Goal: Task Accomplishment & Management: Complete application form

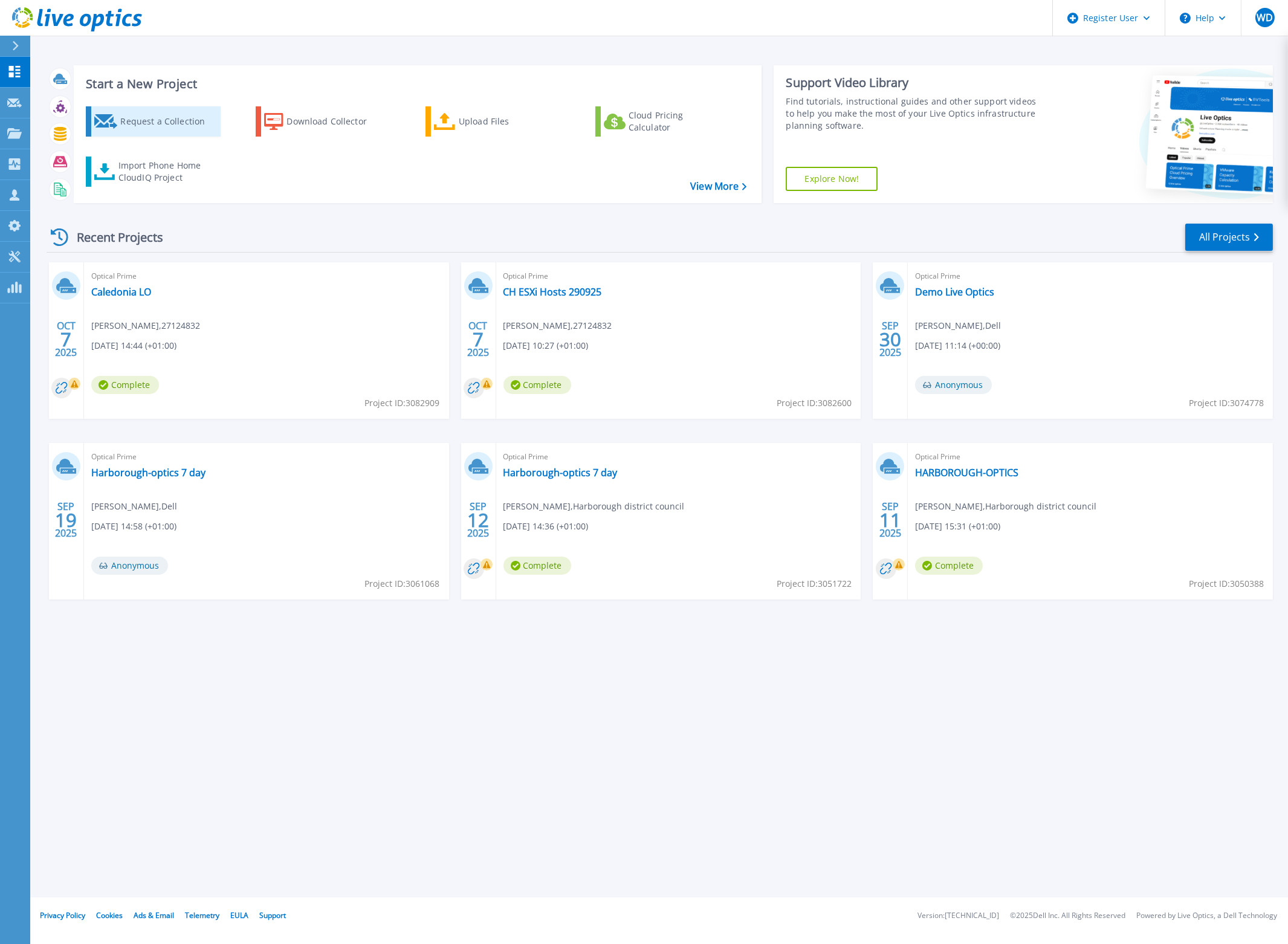
click at [154, 122] on div "Request a Collection" at bounding box center [169, 121] width 97 height 24
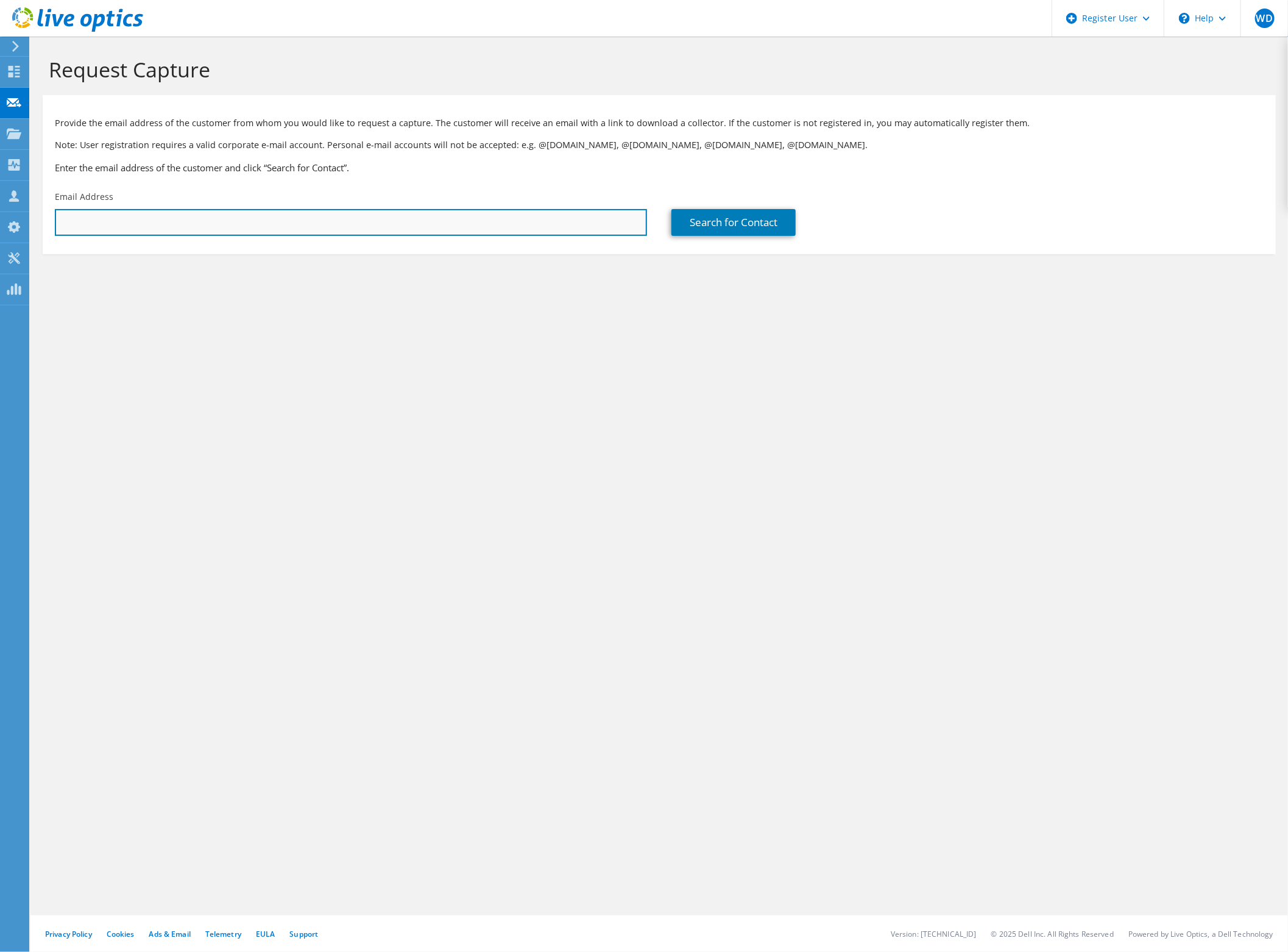
drag, startPoint x: 418, startPoint y: 226, endPoint x: 461, endPoint y: 230, distance: 43.2
click at [418, 226] on input "text" at bounding box center [351, 222] width 592 height 27
paste input "3400017340175.3"
drag, startPoint x: 184, startPoint y: 224, endPoint x: -6, endPoint y: 201, distance: 191.4
click at [0, 201] on html "WD Dell User Will Dunne Will.Dunne@dell.com Dell My Profile Log Out \n Help Exp…" at bounding box center [644, 476] width 1288 height 952
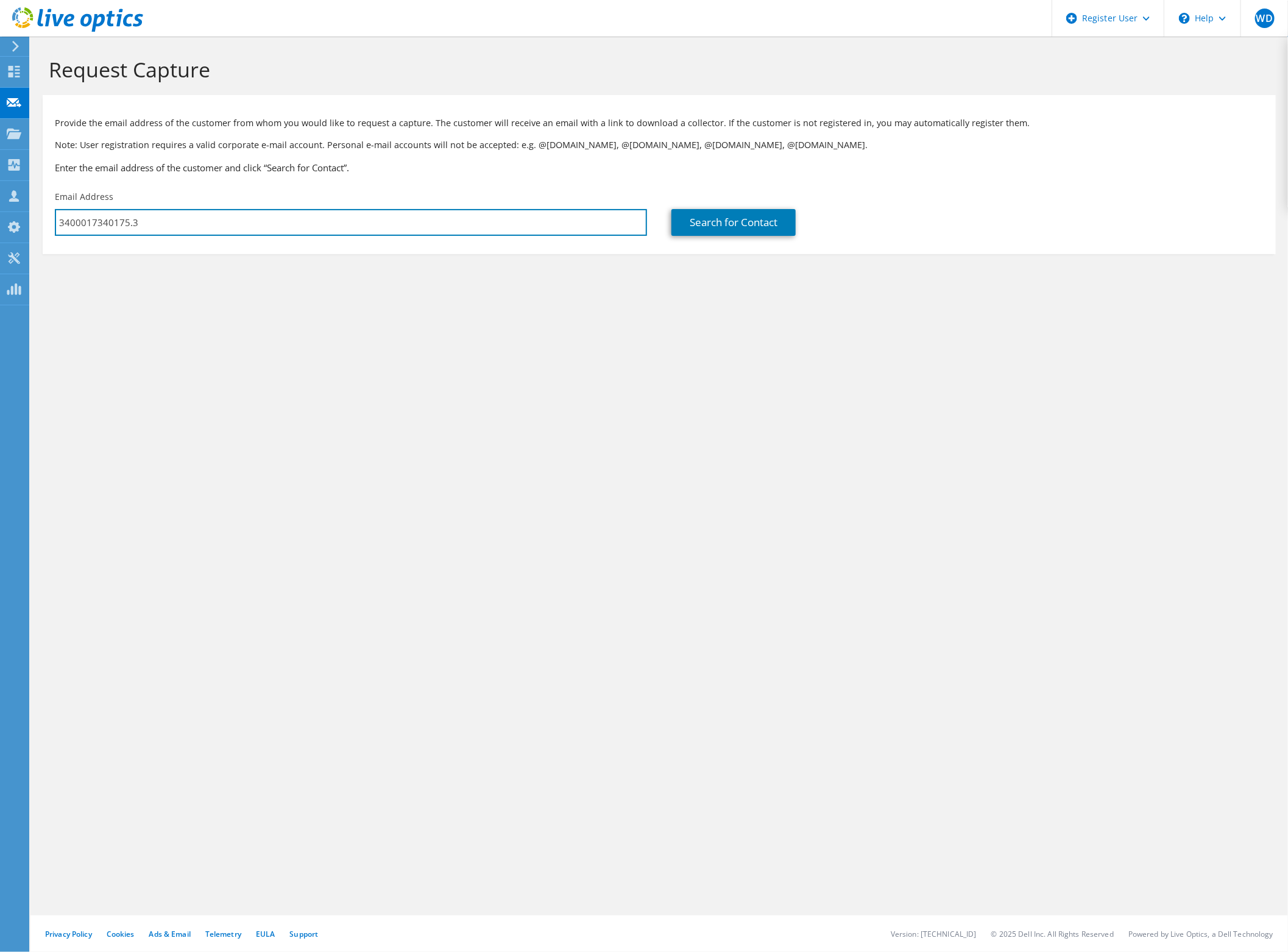
paste input "kishan.bhojani@caledonia.com"
type input "kishan.bhojani@caledonia.com"
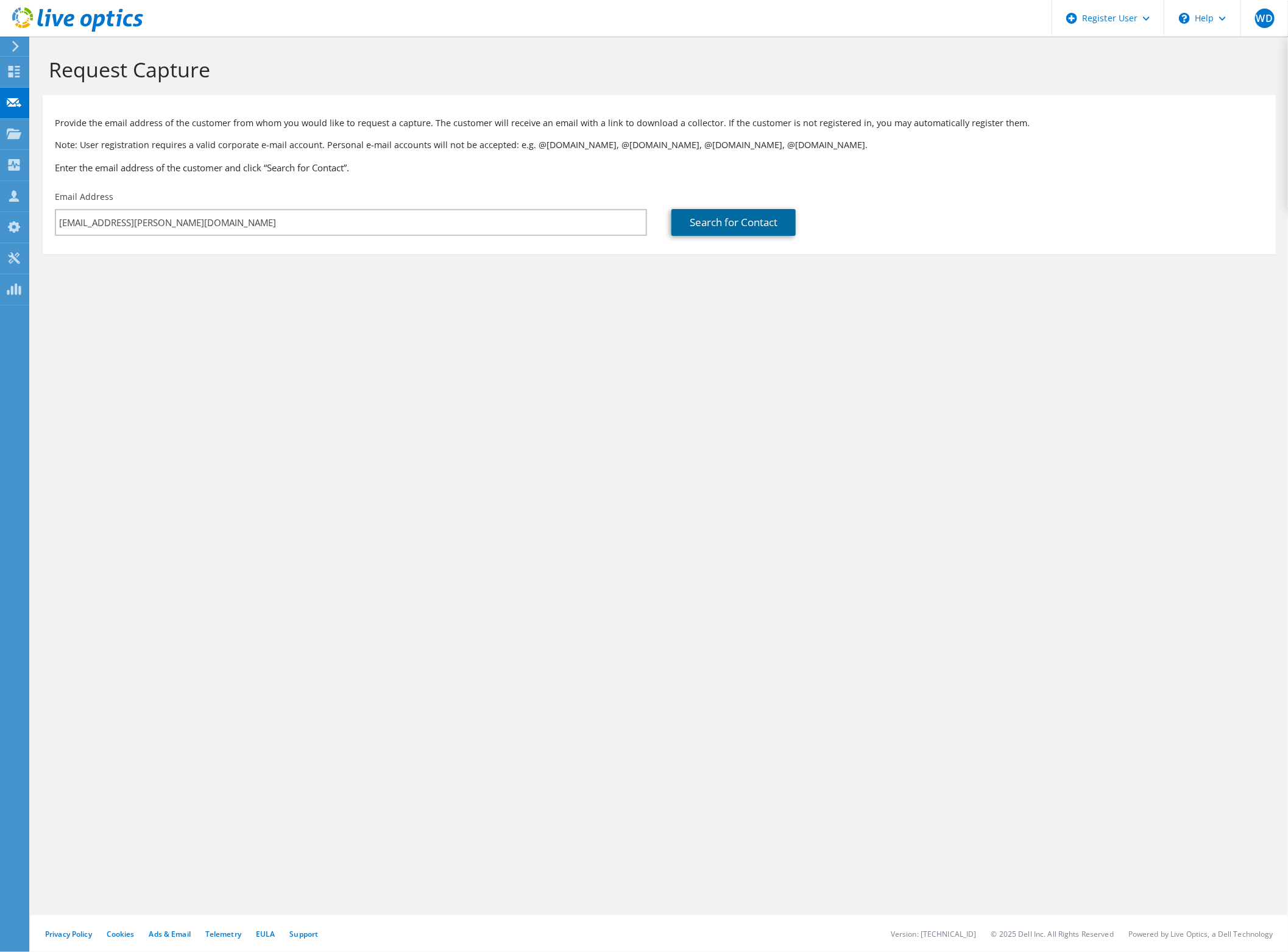
click at [748, 227] on link "Search for Contact" at bounding box center [734, 222] width 124 height 27
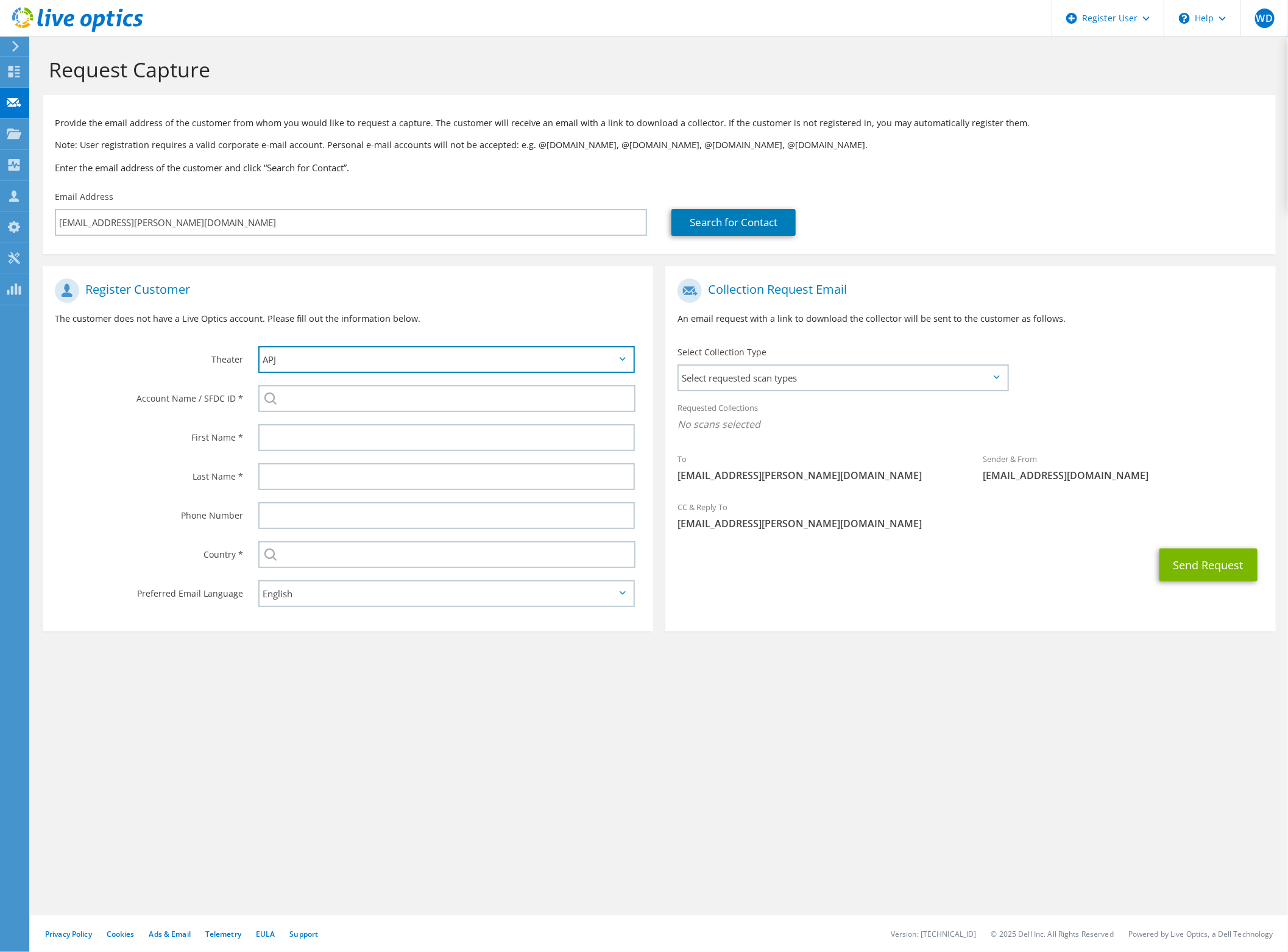
click at [316, 353] on select "APJ EMEA NA/LATAM" at bounding box center [446, 360] width 377 height 27
select select "2"
click at [258, 347] on select "APJ EMEA NA/LATAM" at bounding box center [446, 360] width 377 height 27
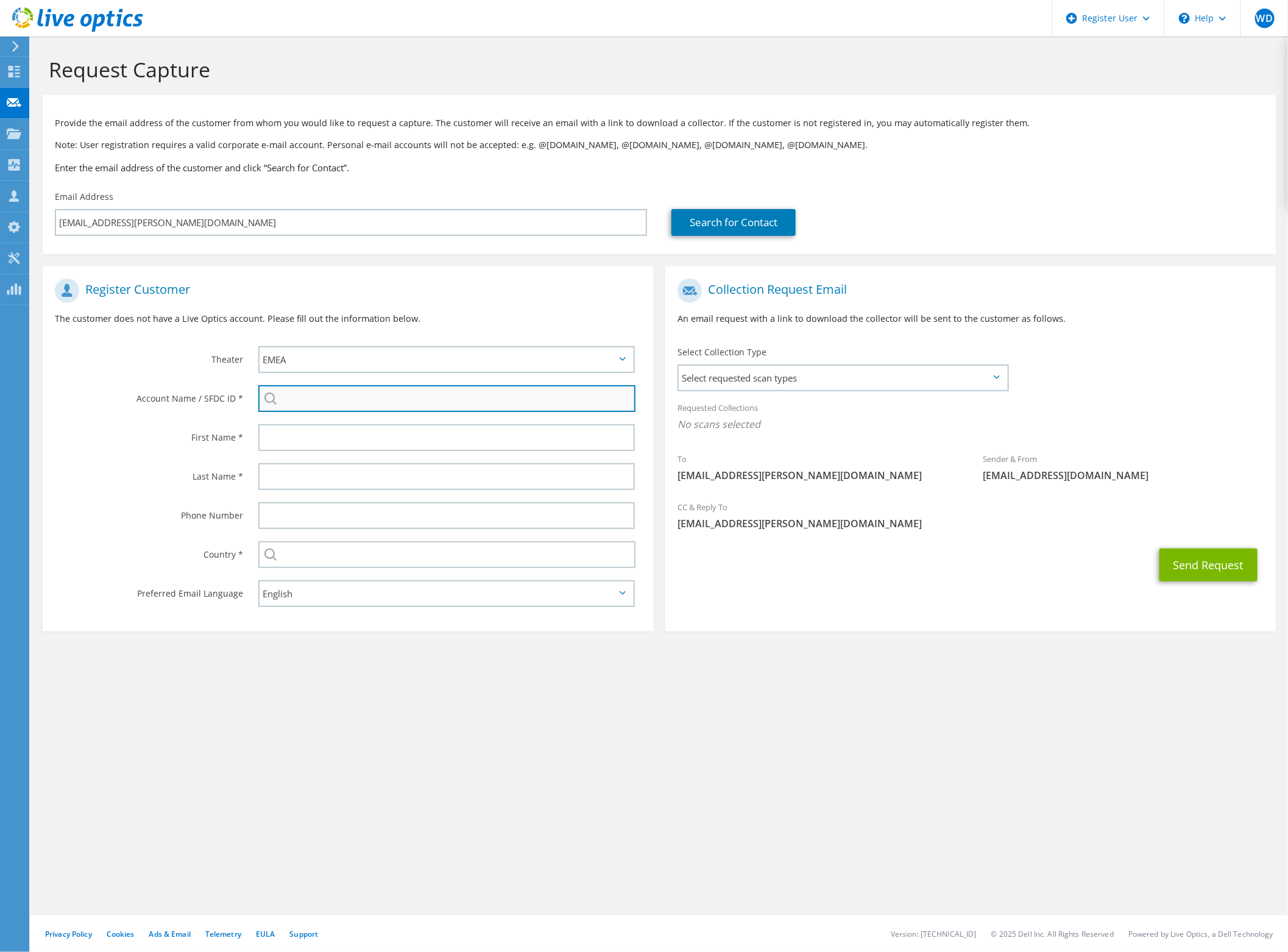
click at [341, 399] on input "search" at bounding box center [447, 399] width 377 height 27
click at [792, 377] on span "Select requested scan types" at bounding box center [843, 378] width 328 height 25
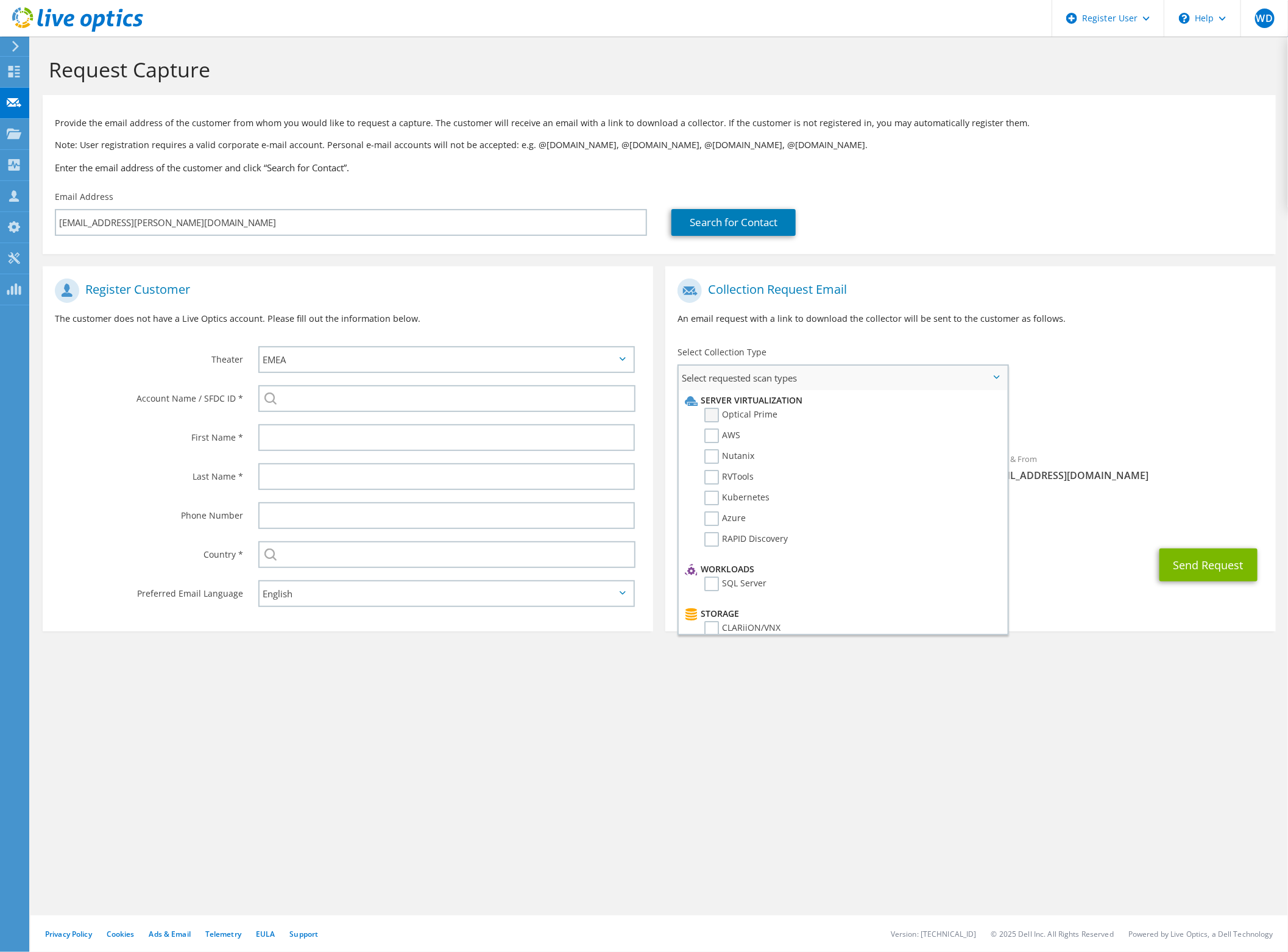
click at [731, 416] on label "Optical Prime" at bounding box center [741, 415] width 73 height 15
click at [0, 0] on input "Optical Prime" at bounding box center [0, 0] width 0 height 0
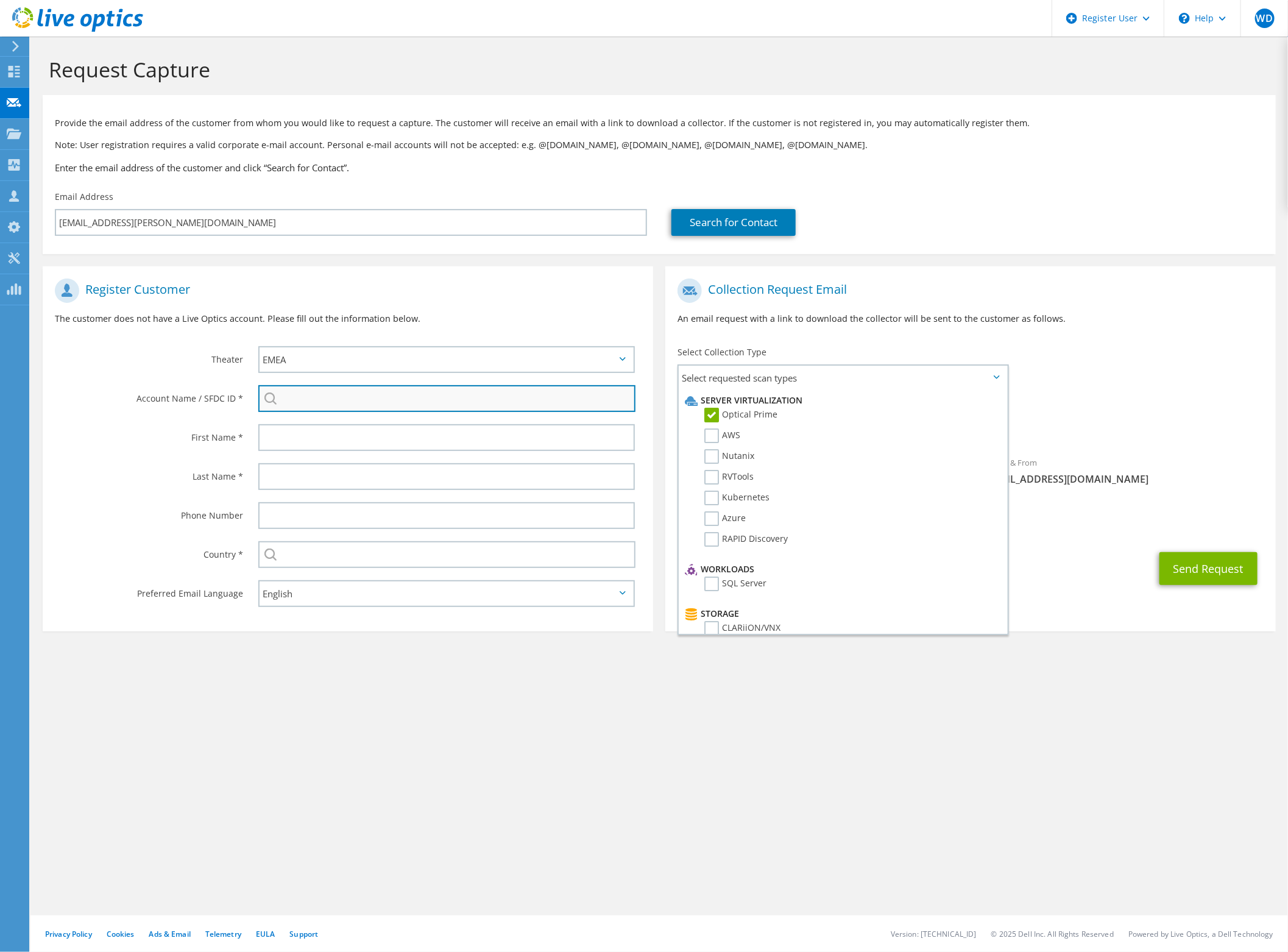
click at [318, 392] on input "search" at bounding box center [447, 399] width 377 height 27
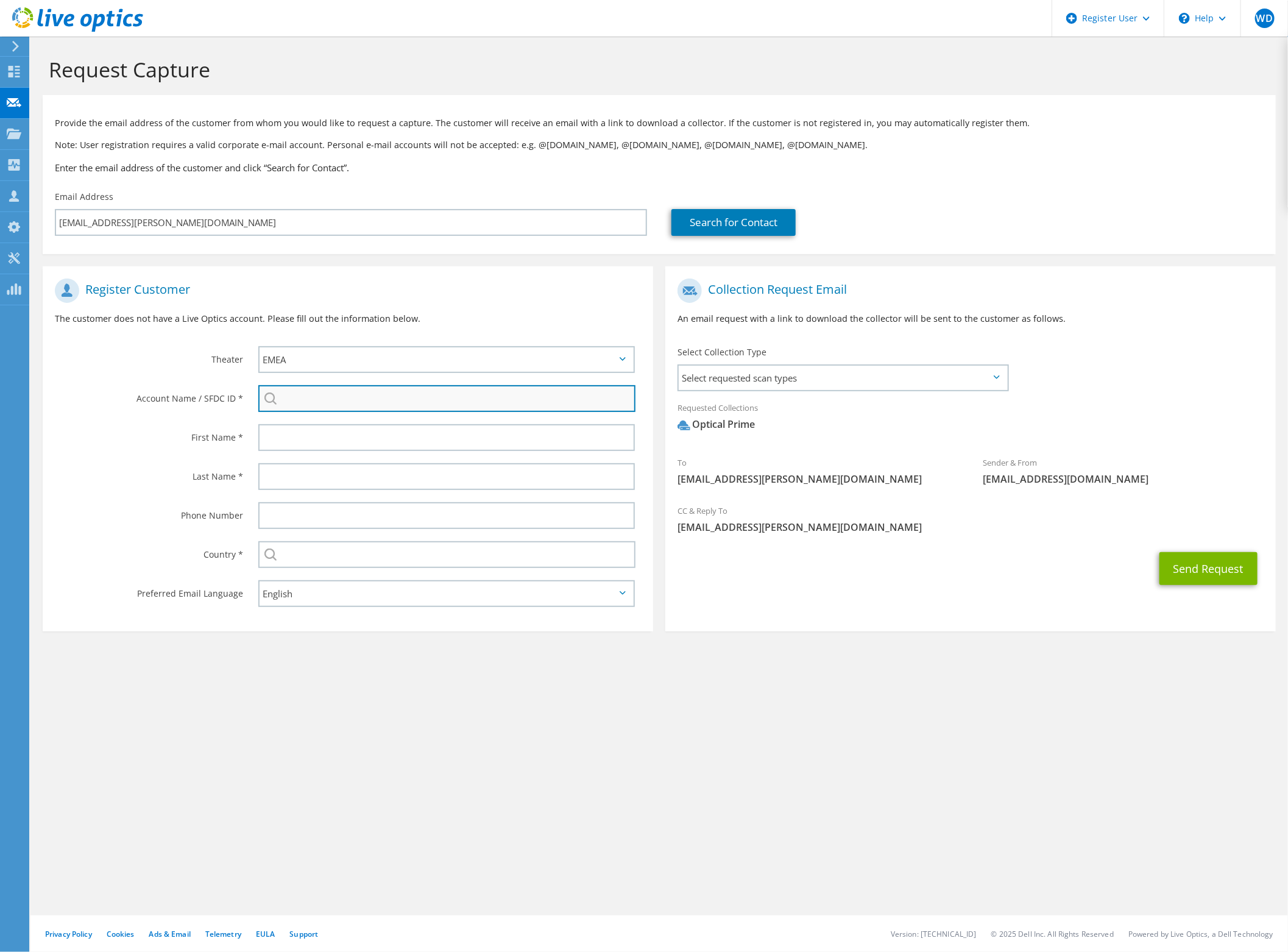
paste input "1703167430"
click at [344, 418] on li "Caledonia Group : 1703167430" at bounding box center [328, 415] width 140 height 15
type input "Caledonia Group : 1703167430"
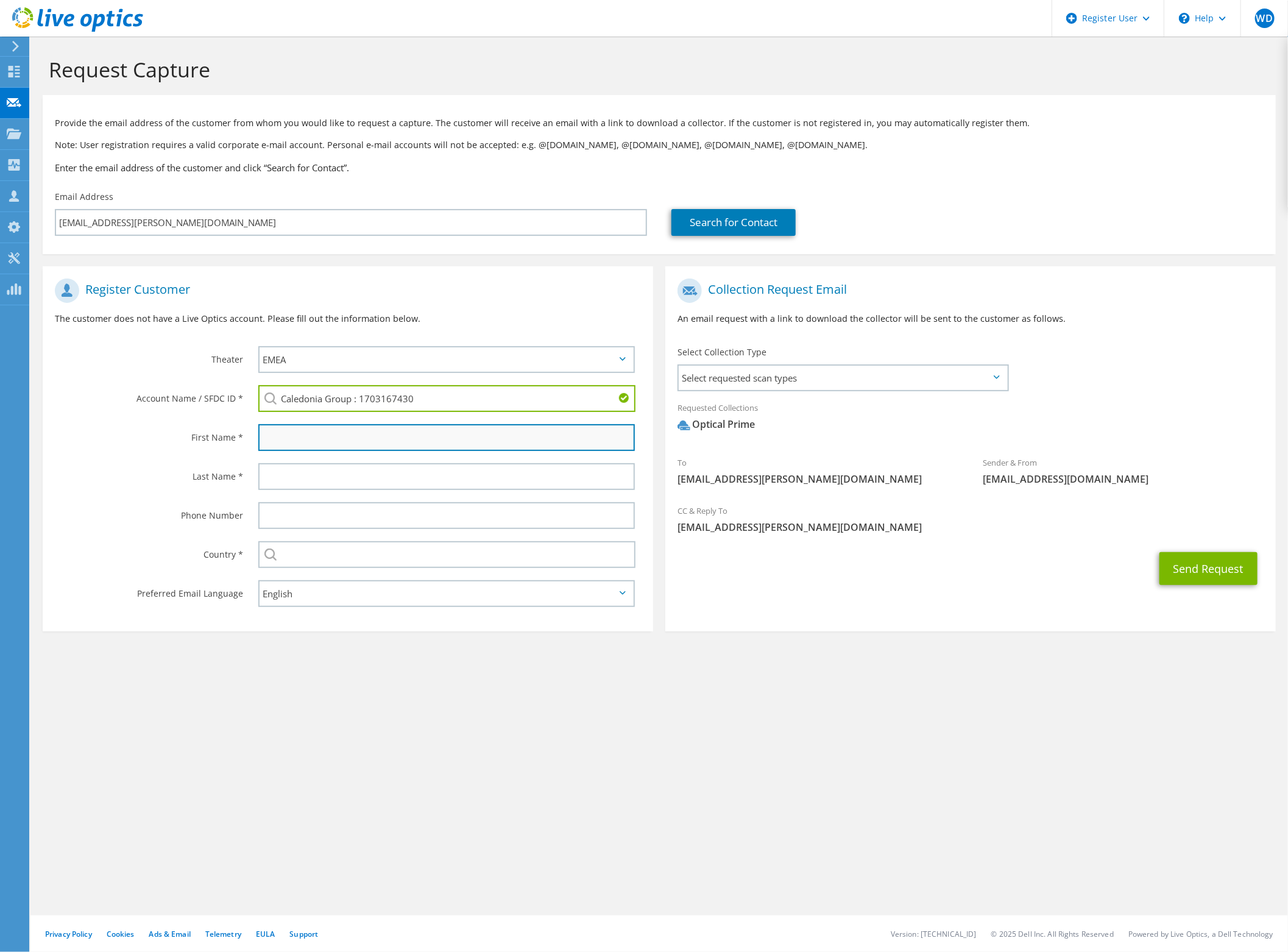
drag, startPoint x: 345, startPoint y: 437, endPoint x: 370, endPoint y: 447, distance: 26.9
click at [345, 437] on input "text" at bounding box center [446, 437] width 377 height 27
click at [403, 435] on input "text" at bounding box center [446, 437] width 377 height 27
type input "Kishan"
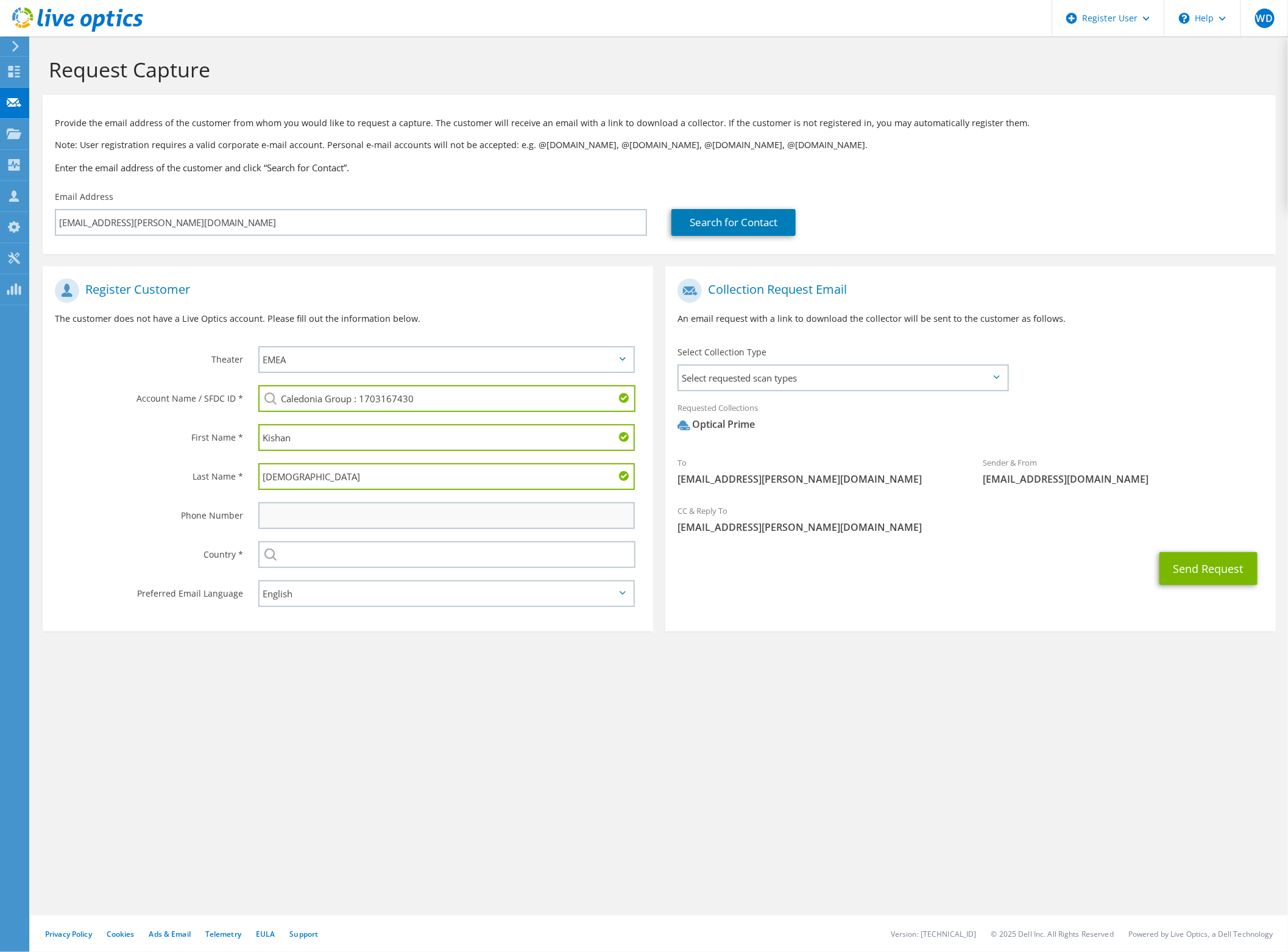
type input "Bhojani"
click at [340, 513] on input "text" at bounding box center [446, 515] width 377 height 27
click at [299, 545] on input "text" at bounding box center [447, 554] width 377 height 27
click at [357, 544] on input "text" at bounding box center [447, 554] width 377 height 27
click at [407, 543] on input "text" at bounding box center [447, 554] width 377 height 27
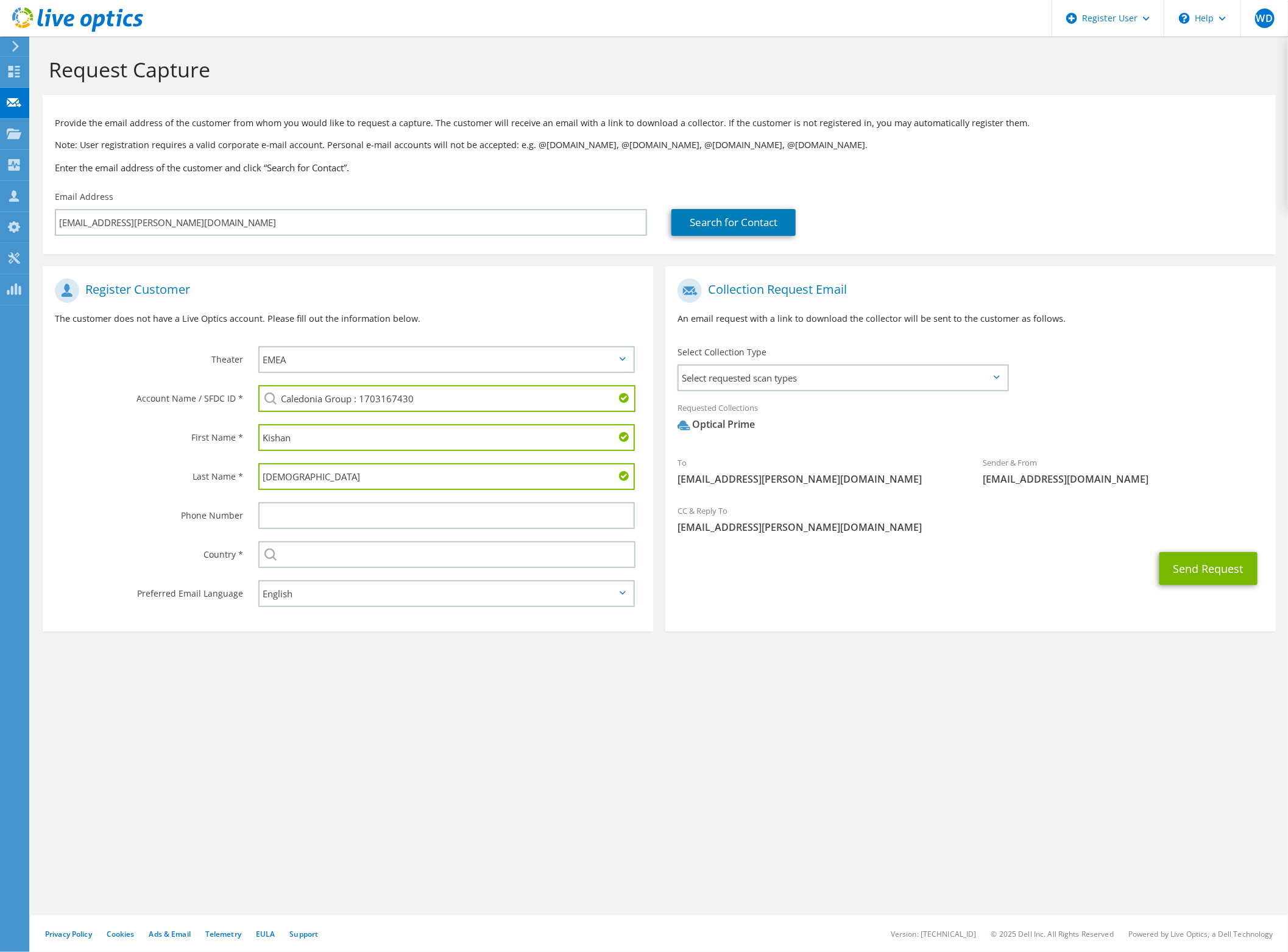
click at [478, 703] on div "Request Capture Provide the email address of the customer from whom you would l…" at bounding box center [659, 494] width 1258 height 915
click at [413, 541] on input "text" at bounding box center [447, 554] width 377 height 27
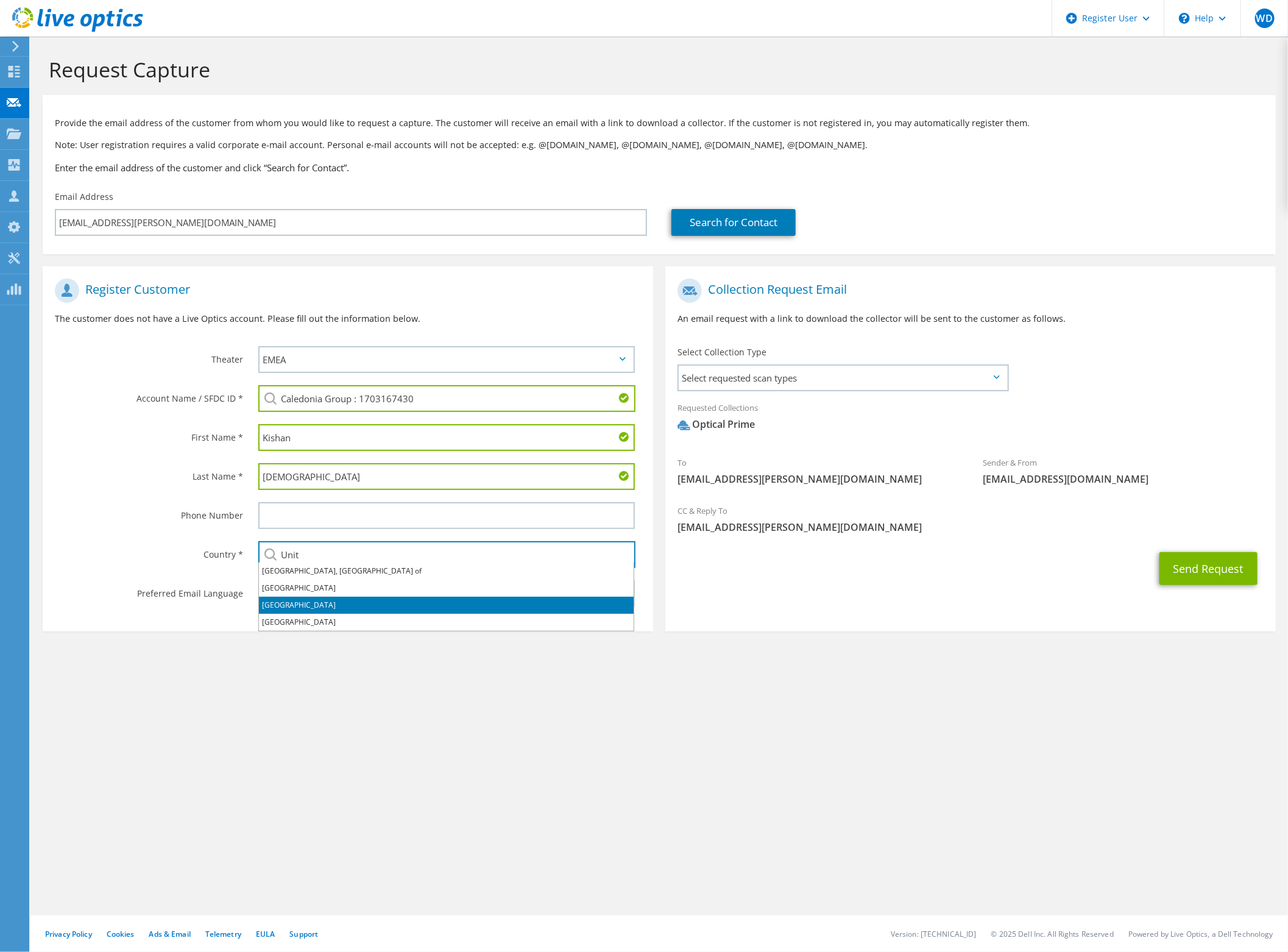
click at [398, 604] on li "United Kingdom" at bounding box center [446, 605] width 375 height 17
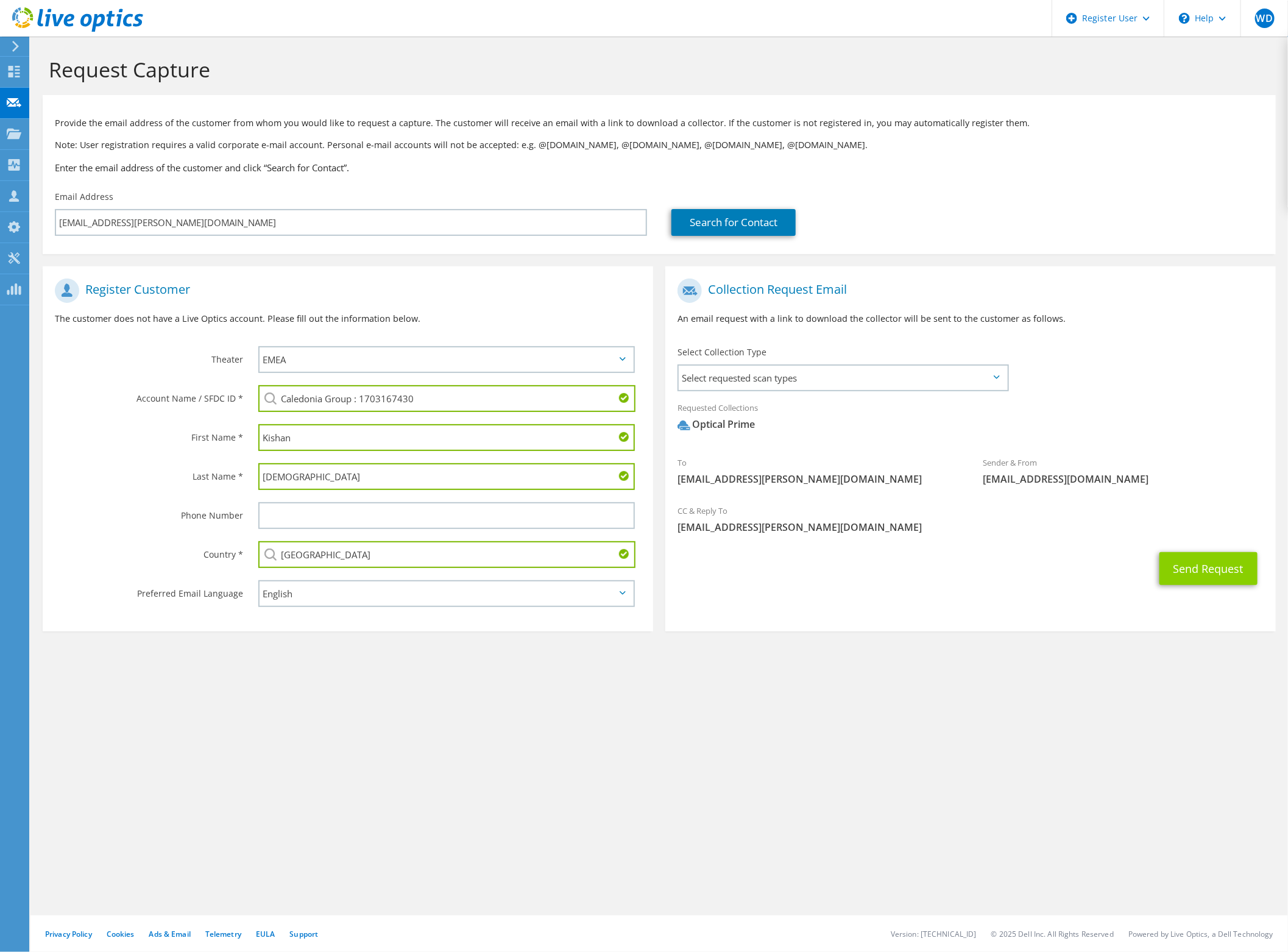
type input "United Kingdom"
click at [1223, 565] on button "Send Request" at bounding box center [1208, 568] width 98 height 33
